Goal: Task Accomplishment & Management: Use online tool/utility

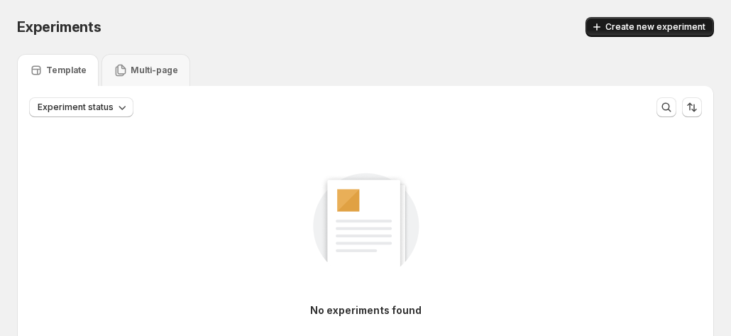
click at [679, 33] on button "Create new experiment" at bounding box center [649, 27] width 128 height 20
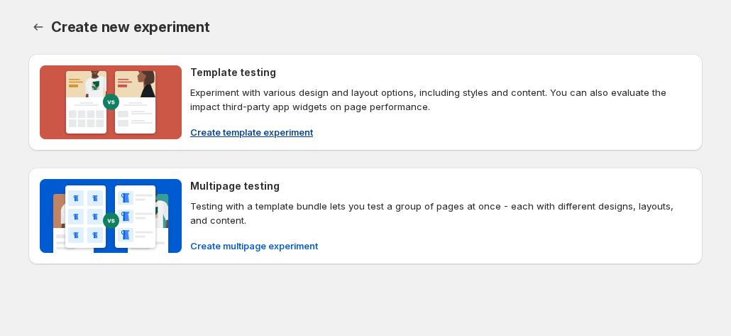
click at [274, 131] on span "Create template experiment" at bounding box center [251, 132] width 123 height 14
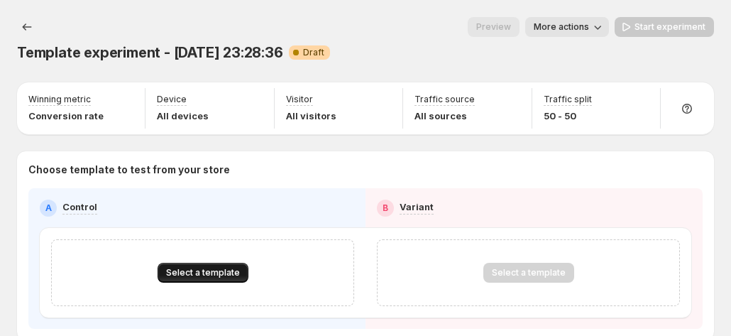
click at [201, 267] on span "Select a template" at bounding box center [203, 272] width 74 height 11
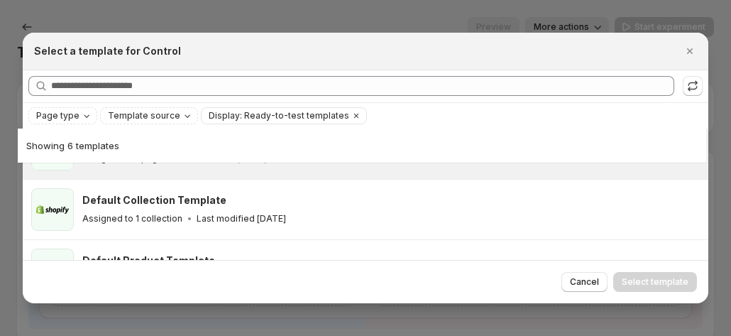
scroll to position [176, 0]
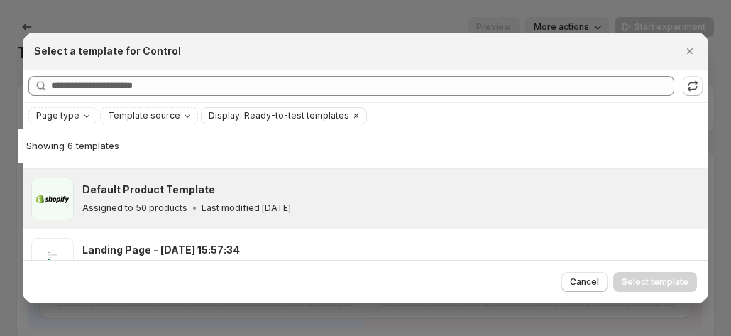
click at [267, 204] on p "Last modified 3 months ago" at bounding box center [246, 207] width 89 height 11
click at [647, 276] on span "Select template" at bounding box center [655, 281] width 67 height 11
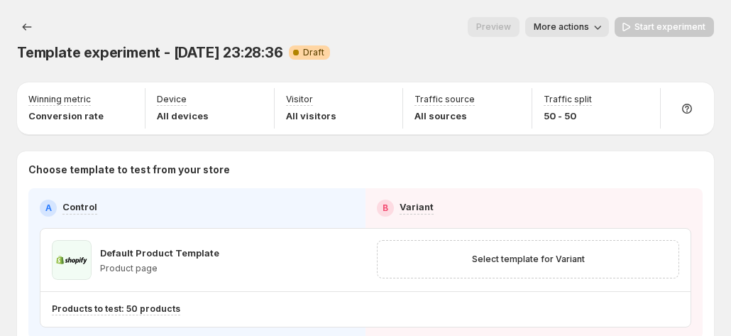
click at [580, 33] on button "More actions" at bounding box center [567, 27] width 84 height 20
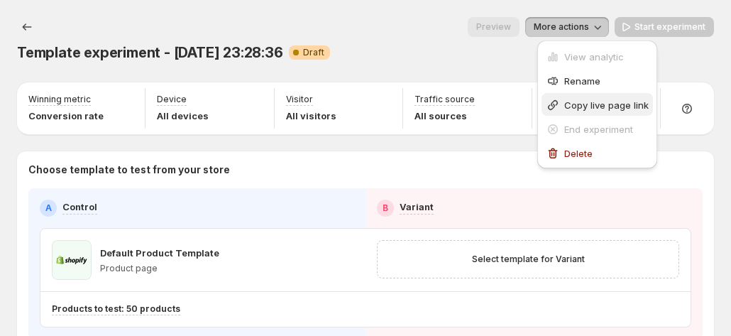
click at [577, 99] on span "Copy live page link" at bounding box center [606, 104] width 84 height 11
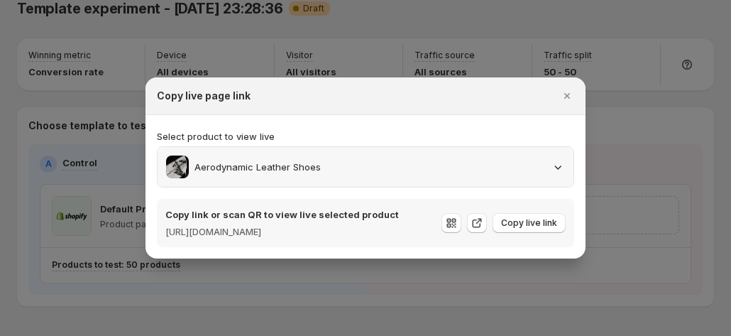
scroll to position [64, 0]
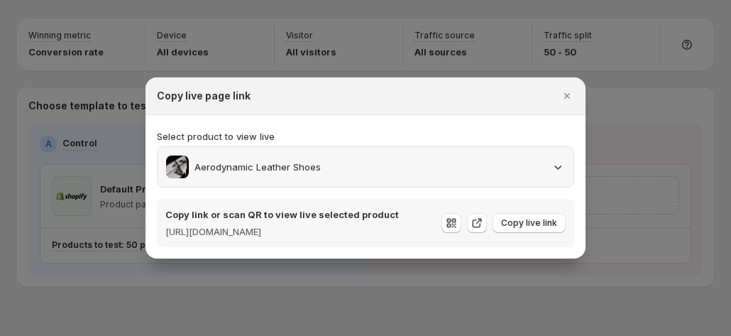
click at [514, 163] on div "Aerodynamic Leather Shoes" at bounding box center [365, 166] width 399 height 23
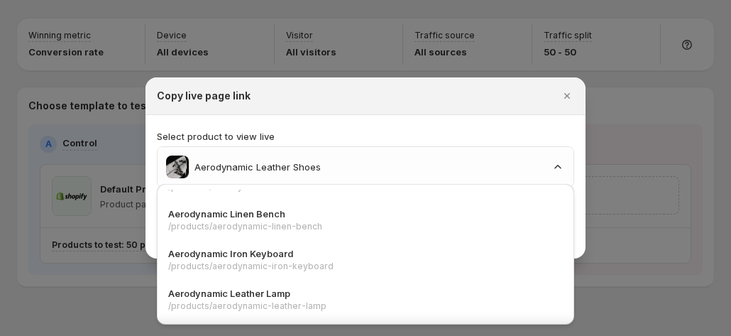
scroll to position [707, 0]
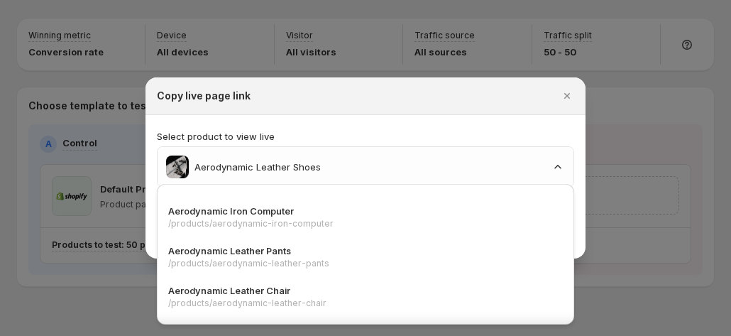
click at [459, 126] on div "Select product to view live Aerodynamic Leather Shoes Copy link or scan QR to v…" at bounding box center [365, 186] width 417 height 121
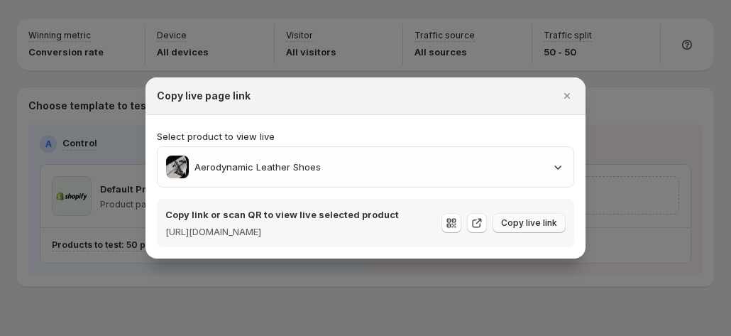
click at [516, 225] on span "Copy live link" at bounding box center [529, 222] width 56 height 11
click at [384, 175] on div "Aerodynamic Leather Shoes" at bounding box center [366, 167] width 416 height 40
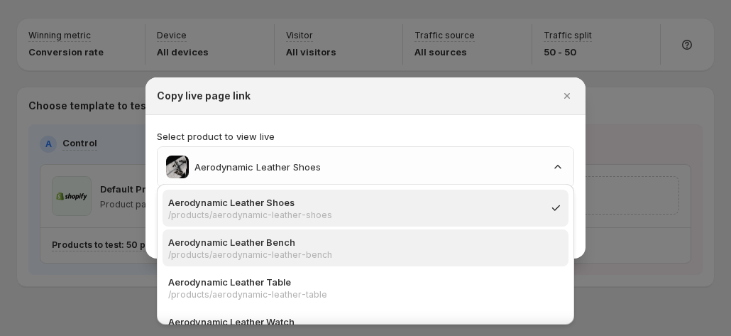
click at [290, 239] on p "Aerodynamic Leather Bench" at bounding box center [361, 242] width 386 height 14
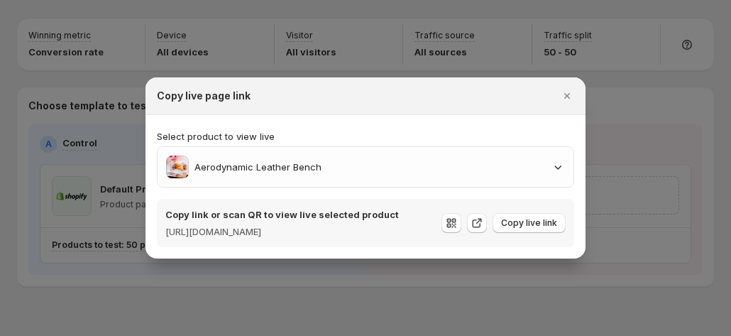
click at [331, 137] on div "Select product to view live Aerodynamic Leather Bench" at bounding box center [365, 158] width 417 height 58
click at [448, 219] on icon ":r3j:" at bounding box center [451, 223] width 14 height 14
